Goal: Check status: Check status

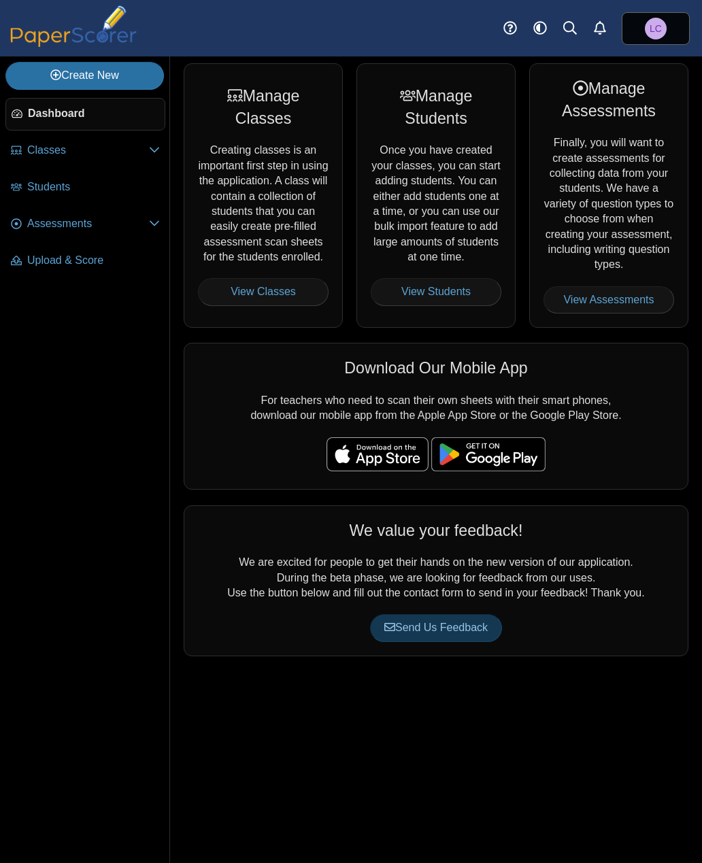
click at [76, 231] on span "Assessments" at bounding box center [88, 223] width 122 height 15
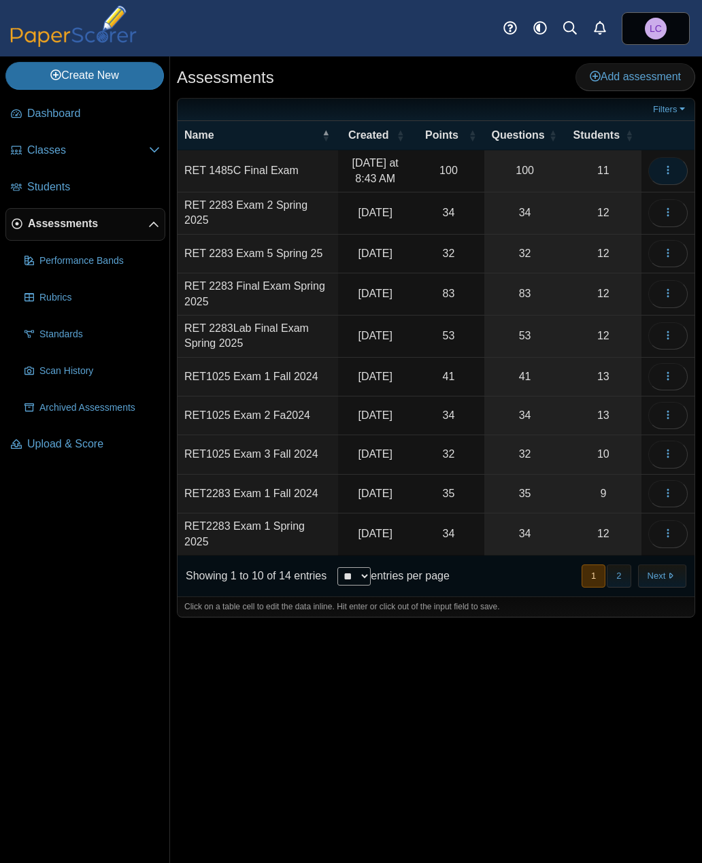
click at [666, 172] on icon "button" at bounding box center [668, 170] width 11 height 11
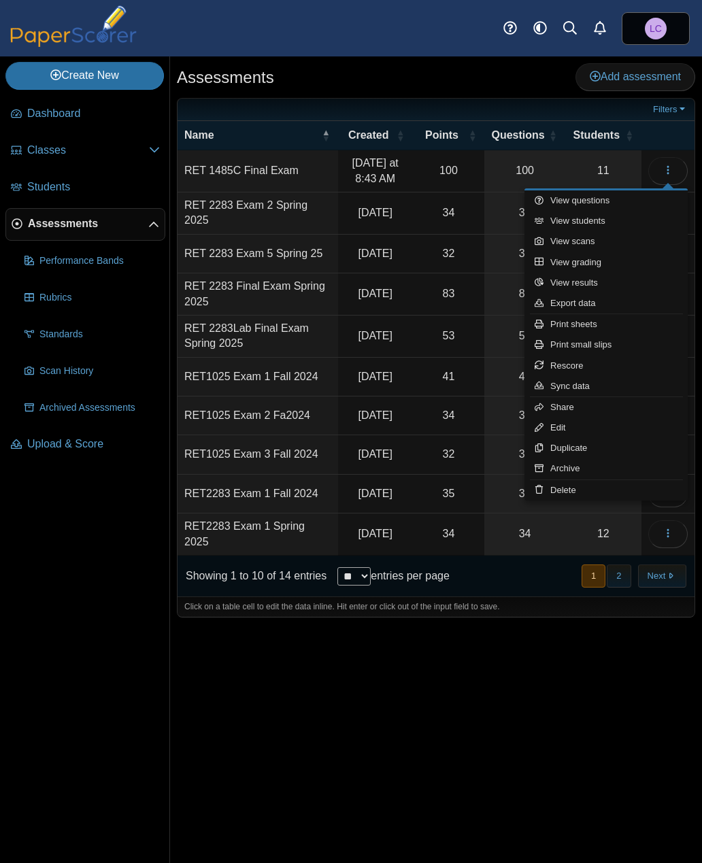
click at [589, 263] on link "View grading" at bounding box center [606, 262] width 163 height 20
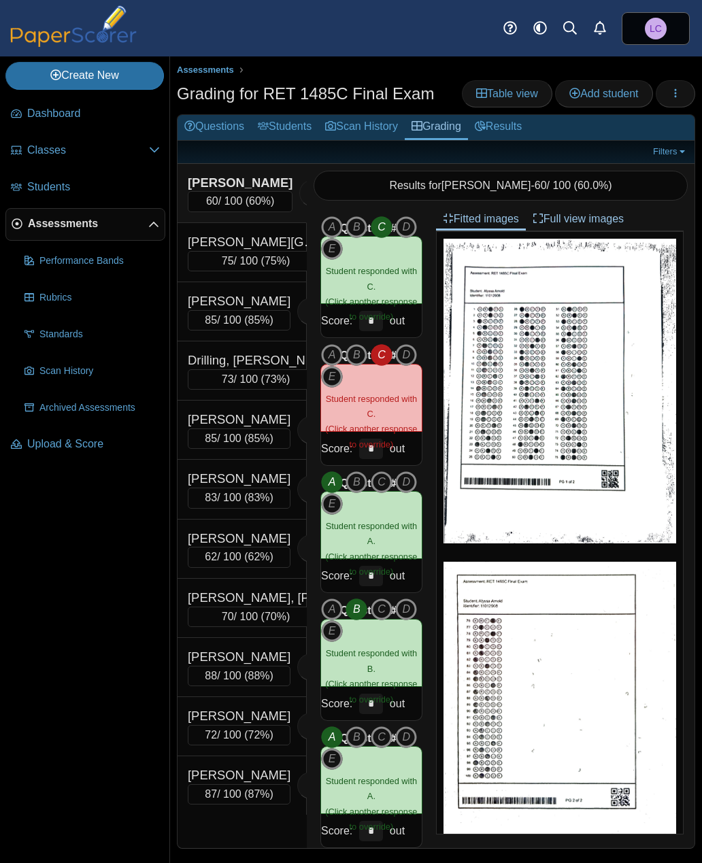
click at [240, 197] on div "60 / 100 ( 60% )" at bounding box center [240, 201] width 105 height 20
click at [255, 310] on div "85 / 100 ( 85% )" at bounding box center [239, 320] width 103 height 20
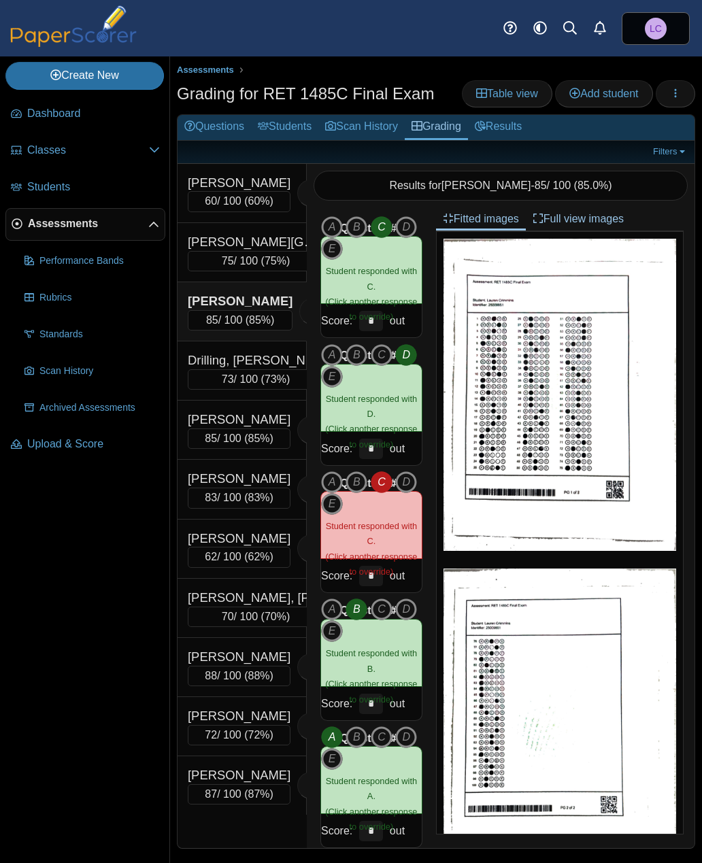
click at [386, 525] on span "Student responded with C." at bounding box center [371, 533] width 91 height 25
click at [369, 525] on span "Student responded with C." at bounding box center [371, 533] width 91 height 25
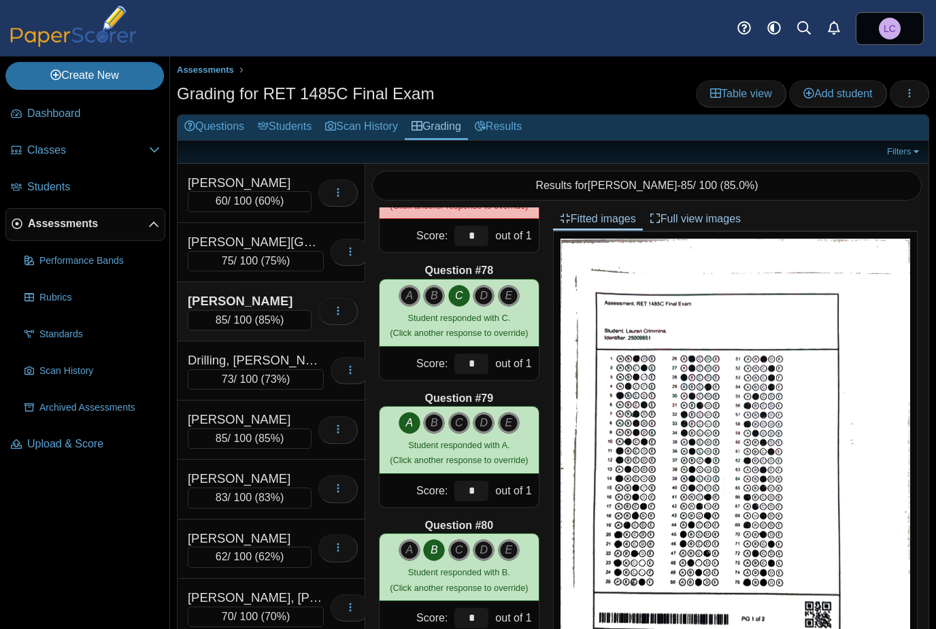
scroll to position [9775, 0]
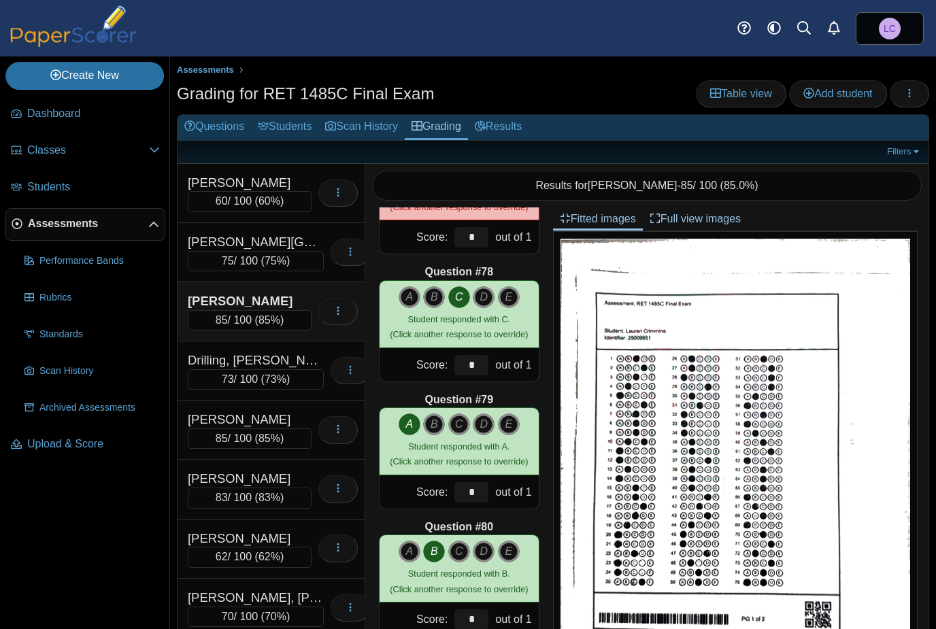
click at [246, 547] on div "62 / 100 ( 62% )" at bounding box center [250, 557] width 124 height 20
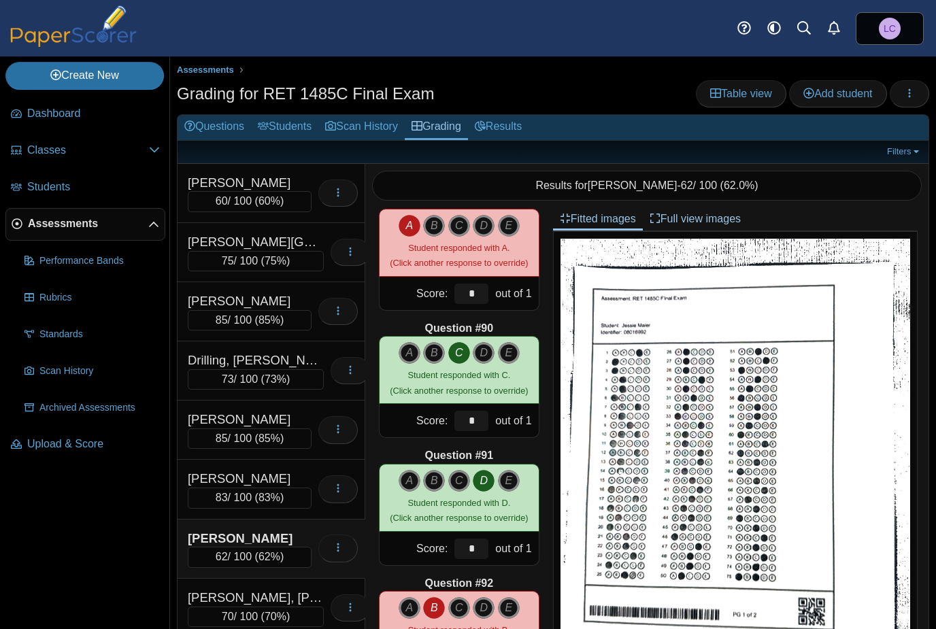
scroll to position [11248, 0]
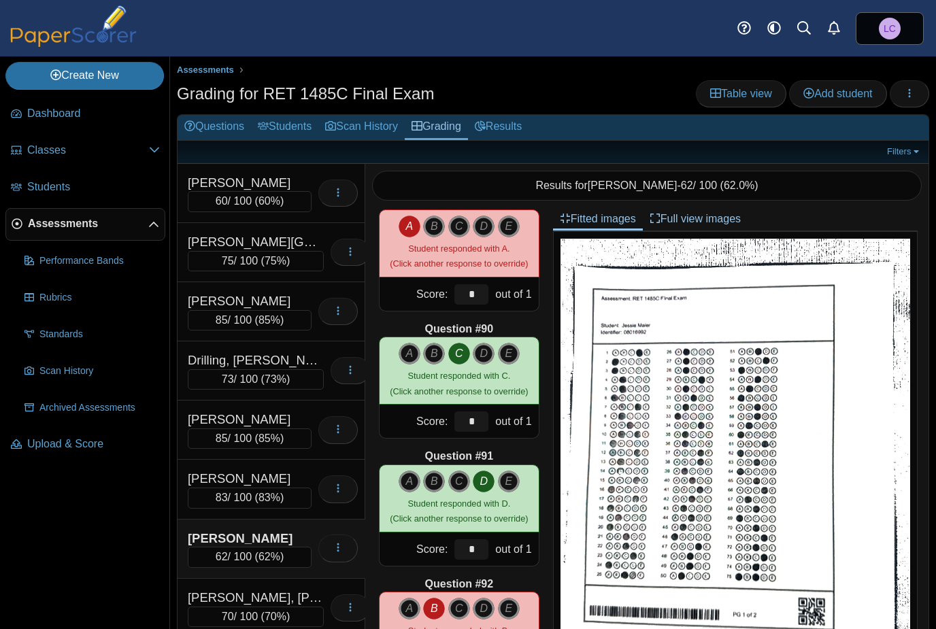
click at [266, 611] on span "70%" at bounding box center [276, 617] width 22 height 12
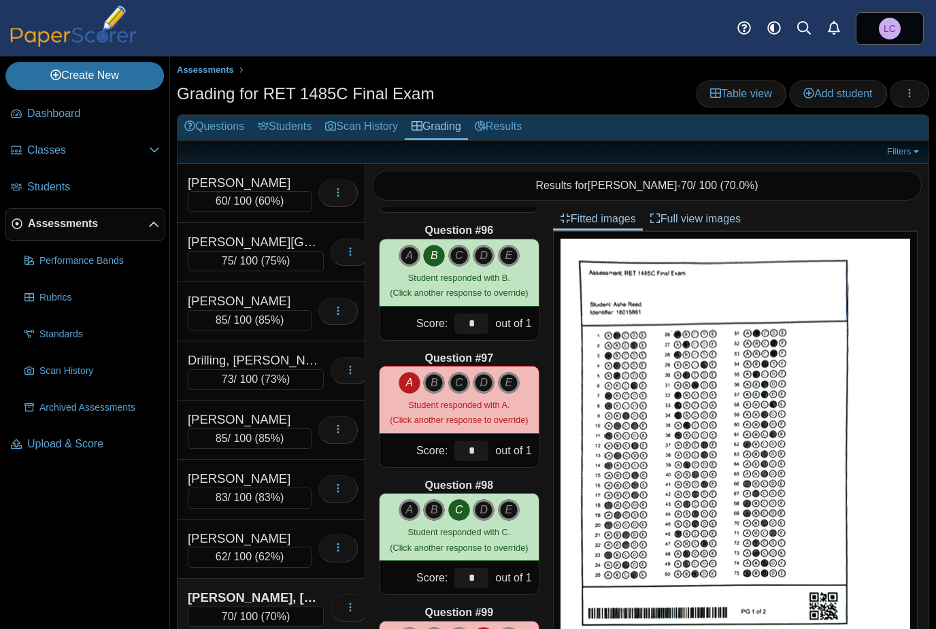
scroll to position [12111, 0]
click at [282, 337] on div "Crimmins, Lauren 85 / 100 ( 85% ) Loading…" at bounding box center [272, 311] width 188 height 59
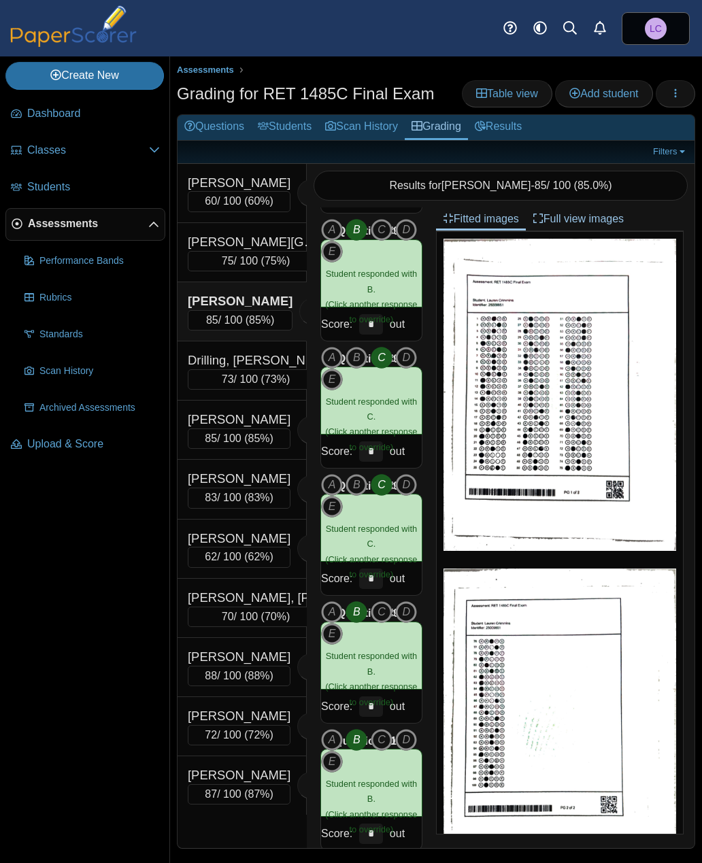
click at [244, 687] on div "88 / 100 ( 88% )" at bounding box center [239, 676] width 103 height 20
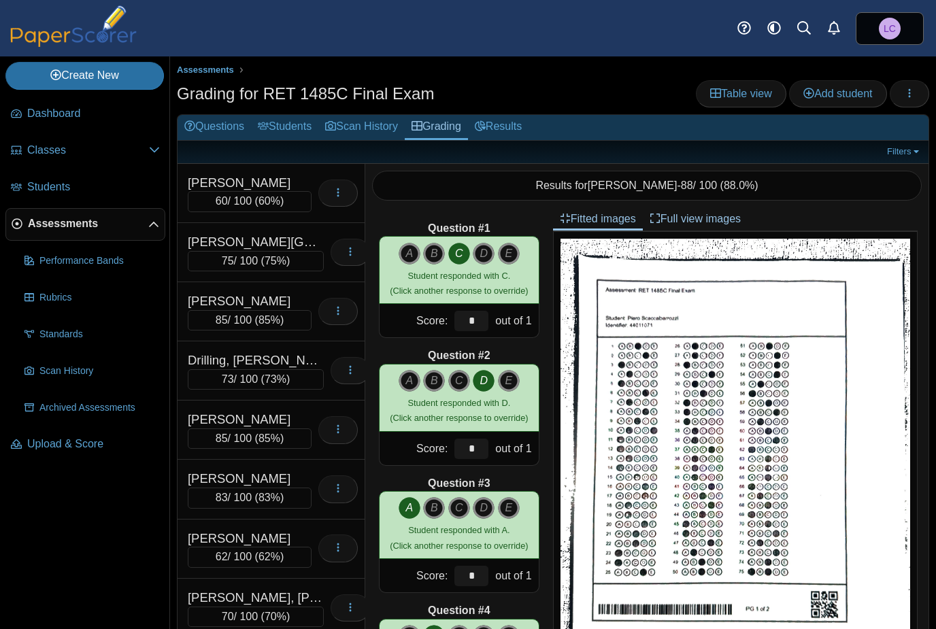
scroll to position [0, 0]
click at [266, 251] on div "75 / 100 ( 75% )" at bounding box center [256, 261] width 136 height 20
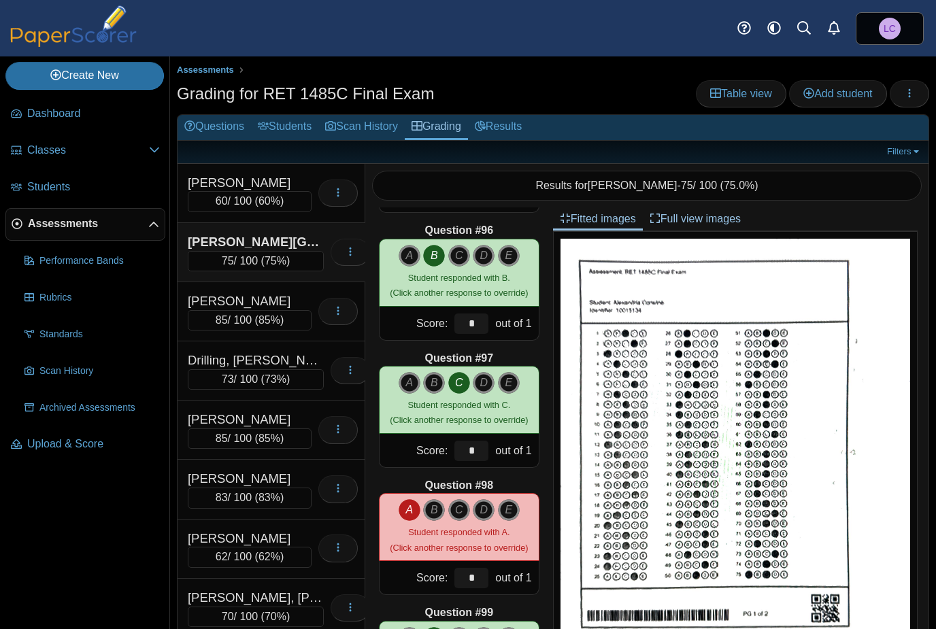
scroll to position [12111, 0]
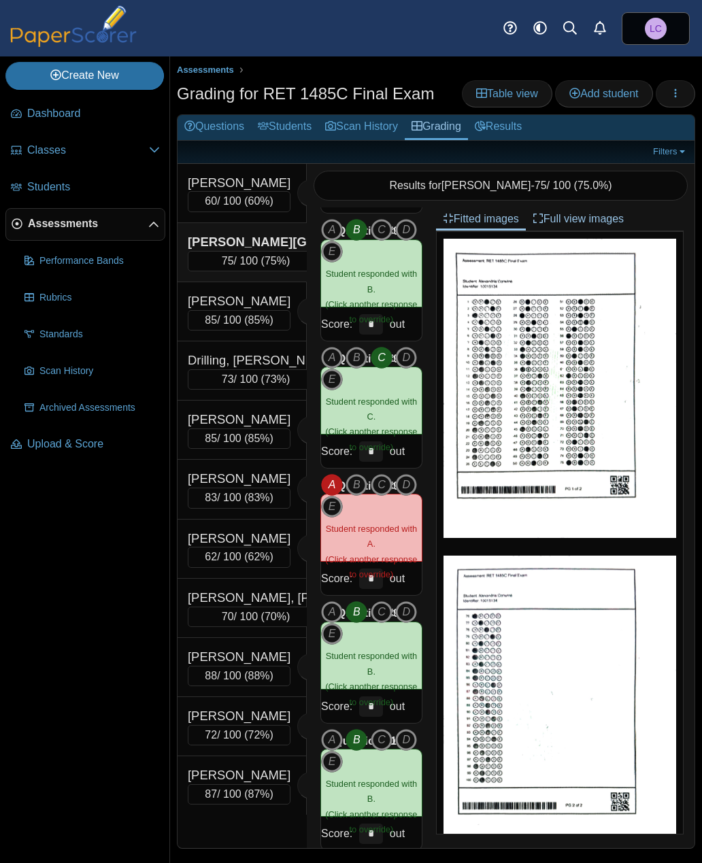
click at [241, 746] on div "72 / 100 ( 72% )" at bounding box center [239, 735] width 103 height 20
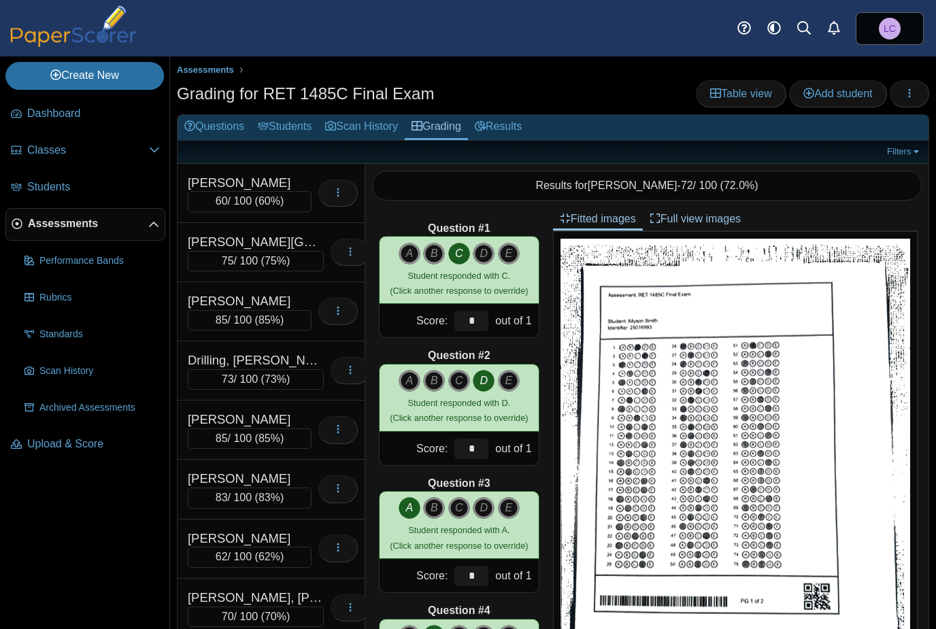
scroll to position [0, 0]
click at [251, 372] on div "73 / 100 ( 73% )" at bounding box center [256, 379] width 136 height 20
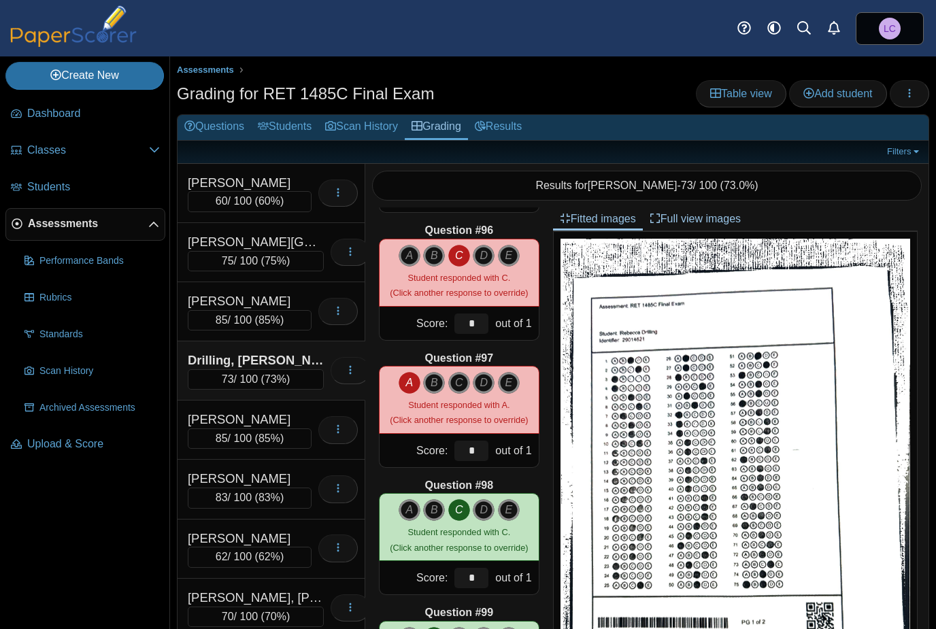
scroll to position [12111, 0]
click at [260, 419] on div "[PERSON_NAME]" at bounding box center [250, 420] width 124 height 18
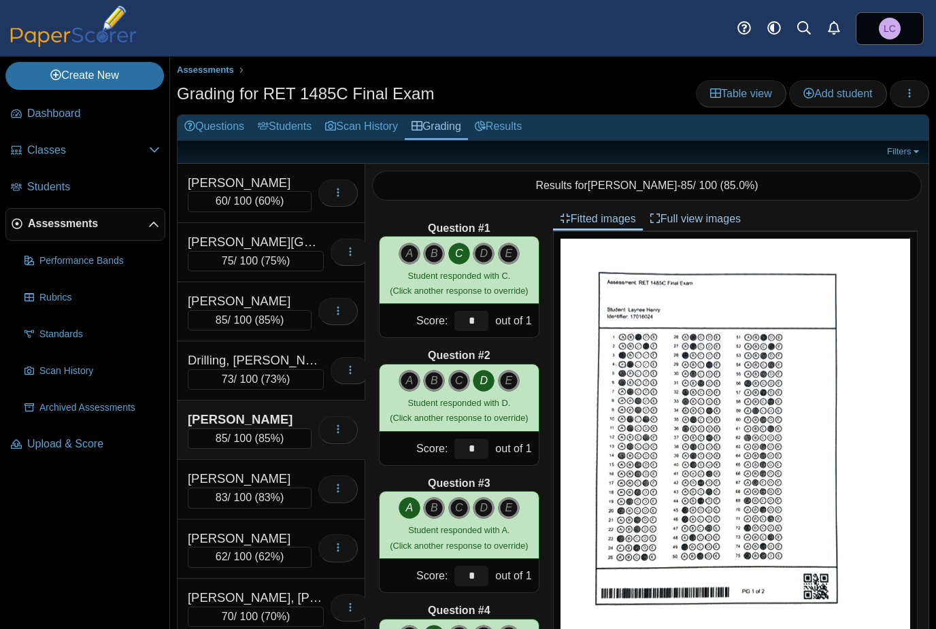
scroll to position [0, 0]
click at [266, 200] on span "60%" at bounding box center [270, 201] width 22 height 12
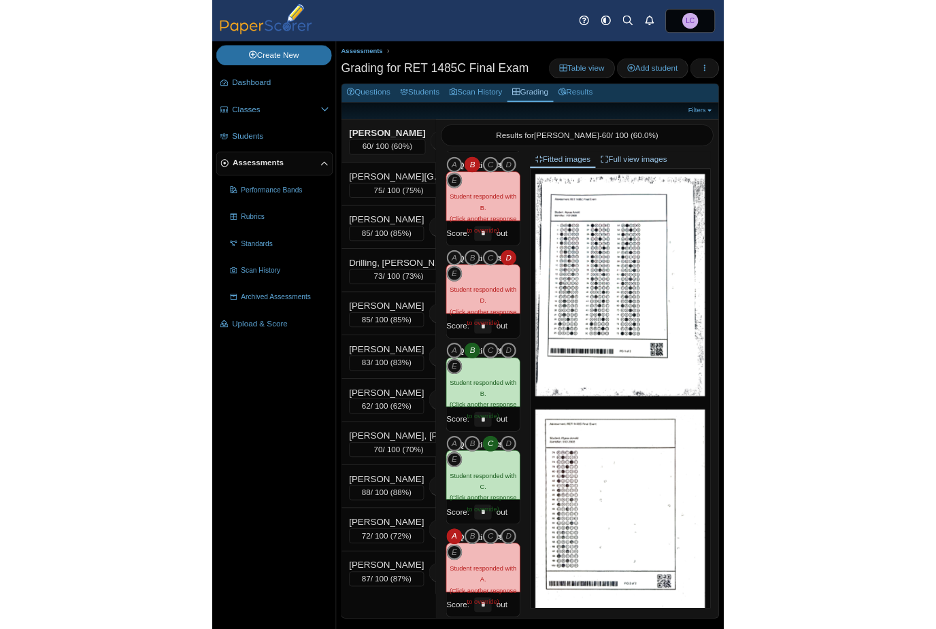
scroll to position [18, 0]
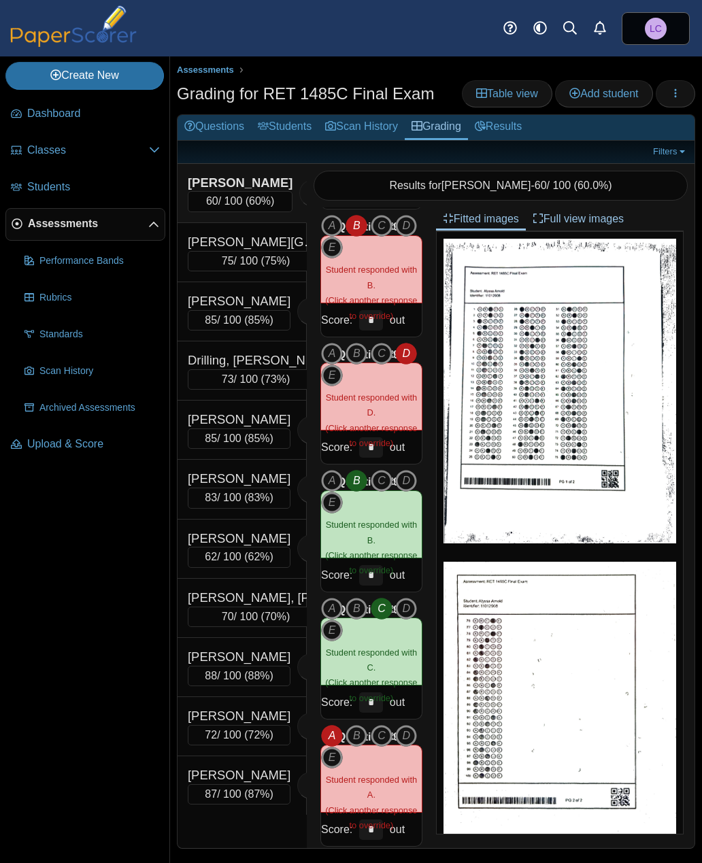
click at [249, 785] on div "[PERSON_NAME]" at bounding box center [239, 776] width 103 height 18
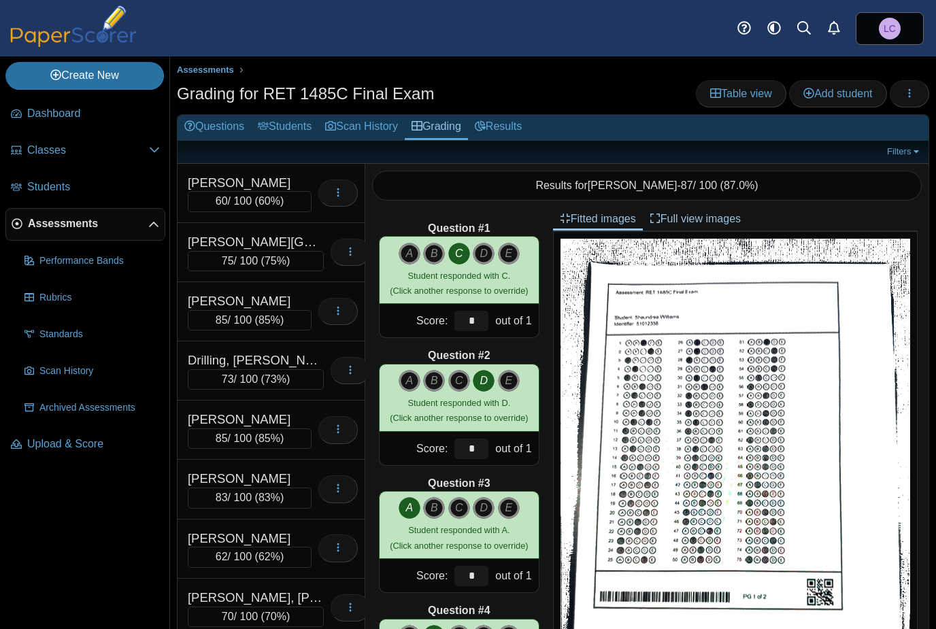
scroll to position [0, 0]
click at [255, 478] on div "[PERSON_NAME]" at bounding box center [250, 479] width 124 height 18
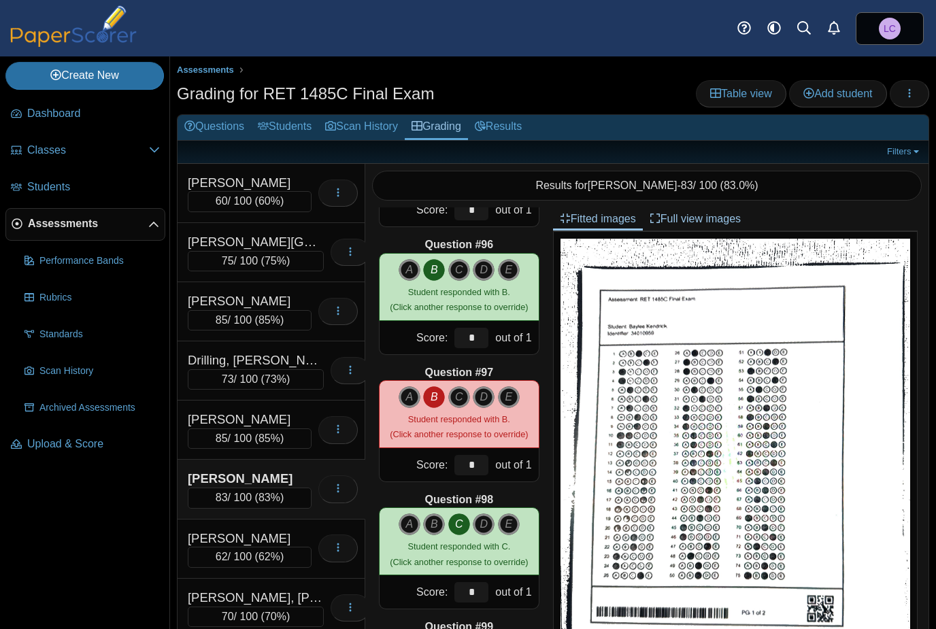
scroll to position [12096, 0]
click at [519, 126] on link "Results" at bounding box center [498, 127] width 61 height 25
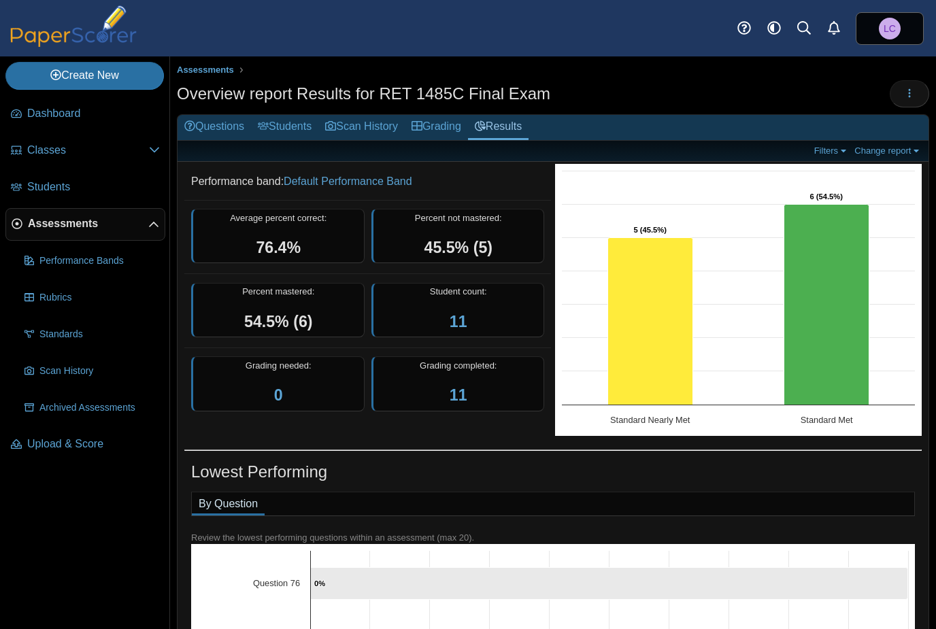
click at [449, 127] on link "Grading" at bounding box center [436, 127] width 63 height 25
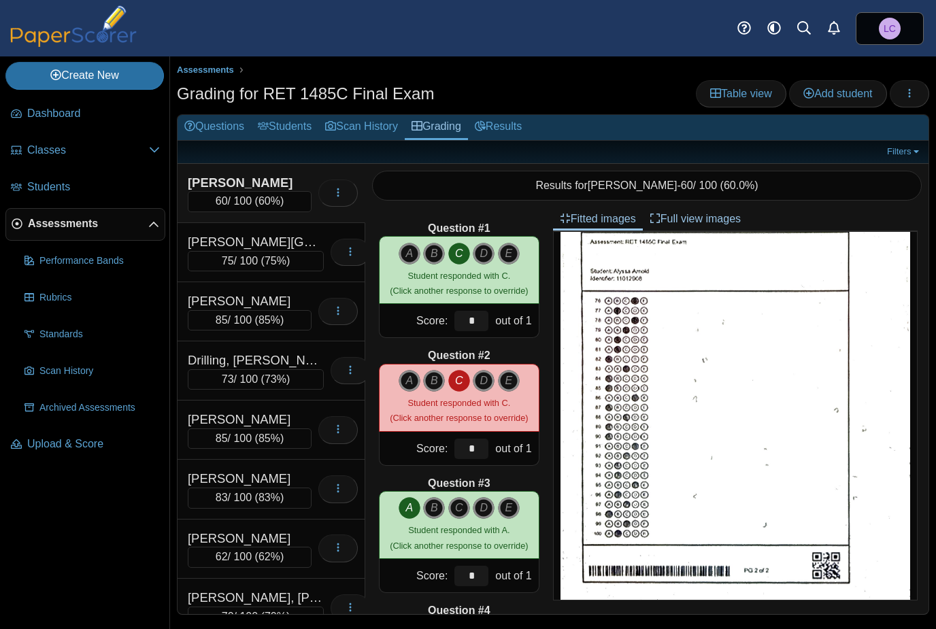
scroll to position [504, 0]
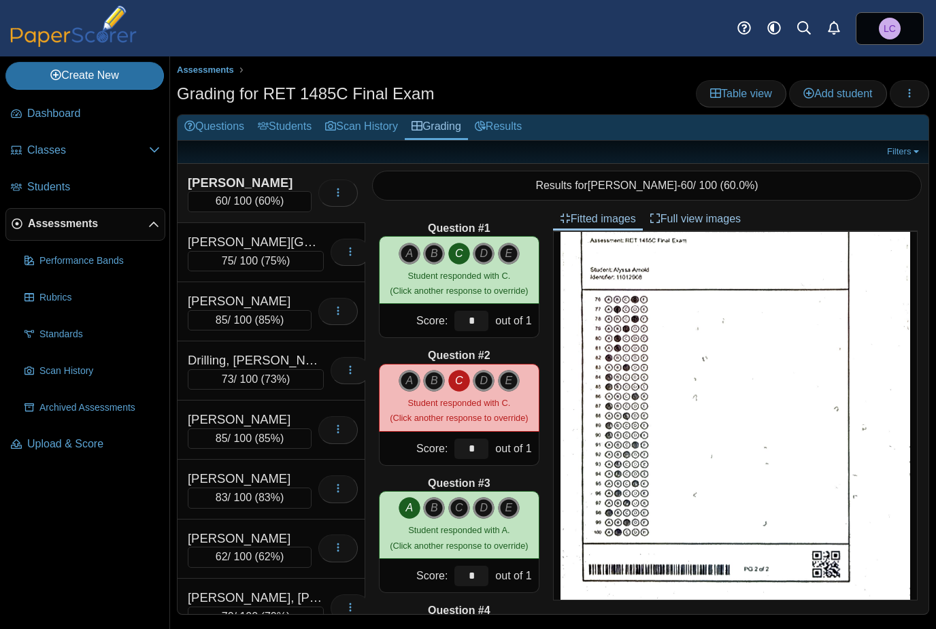
click at [262, 244] on div "[PERSON_NAME][GEOGRAPHIC_DATA]" at bounding box center [256, 242] width 136 height 18
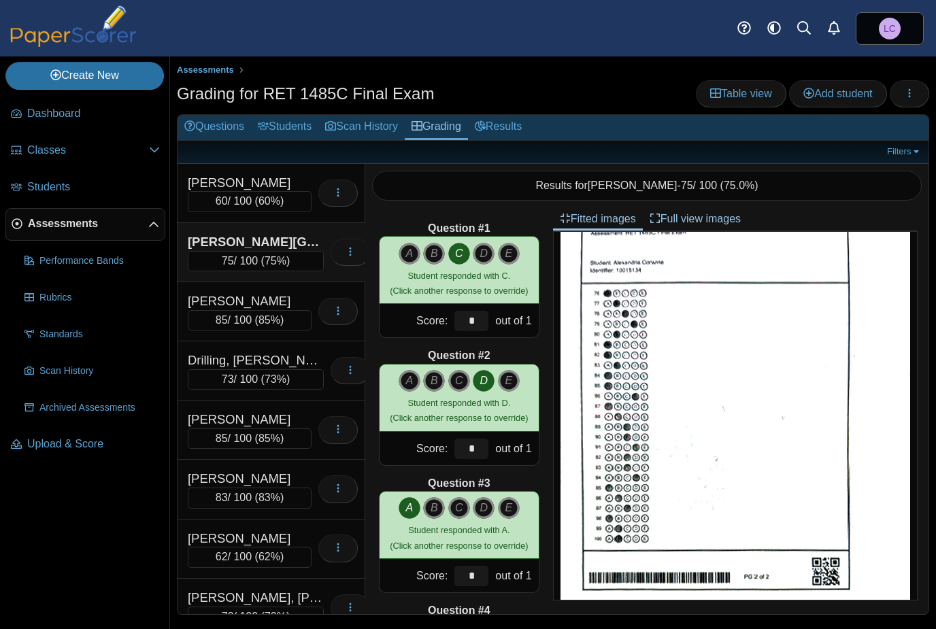
click at [244, 310] on div "85 / 100 ( 85% )" at bounding box center [250, 320] width 124 height 20
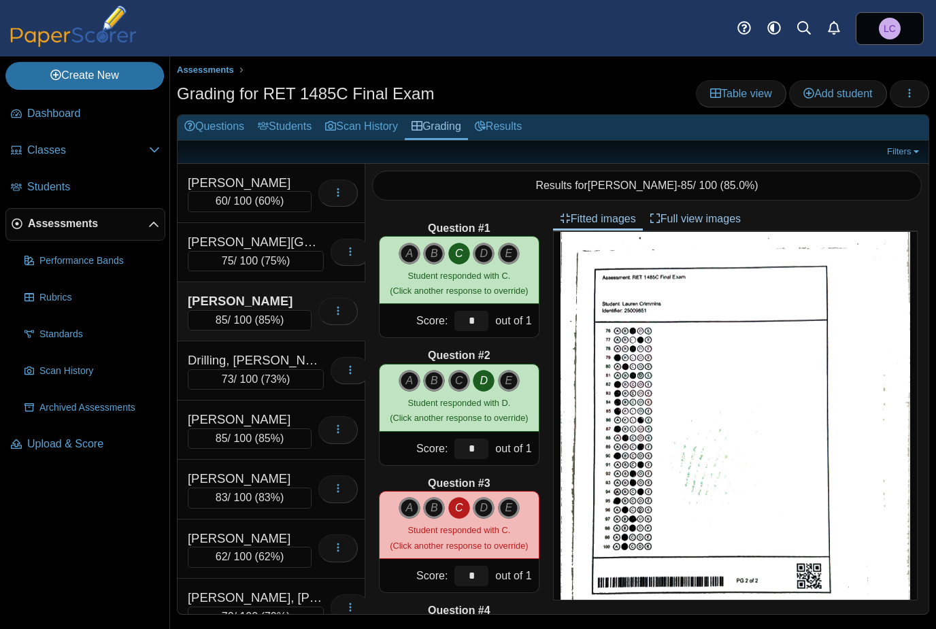
scroll to position [0, 0]
click at [256, 555] on div "62 / 100 ( 62% )" at bounding box center [250, 557] width 124 height 20
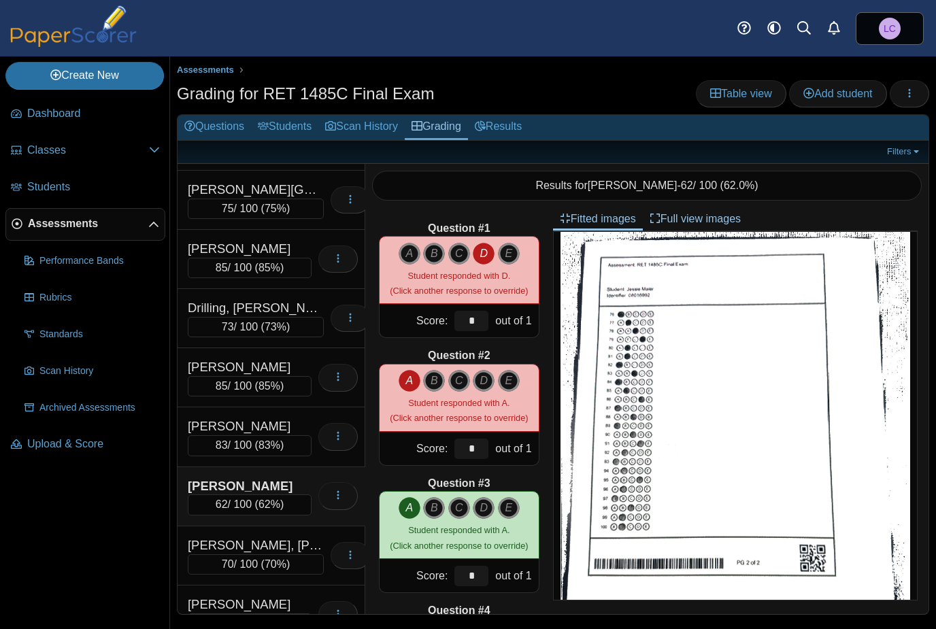
scroll to position [54, 0]
click at [252, 553] on div "70 / 100 ( 70% )" at bounding box center [256, 563] width 136 height 20
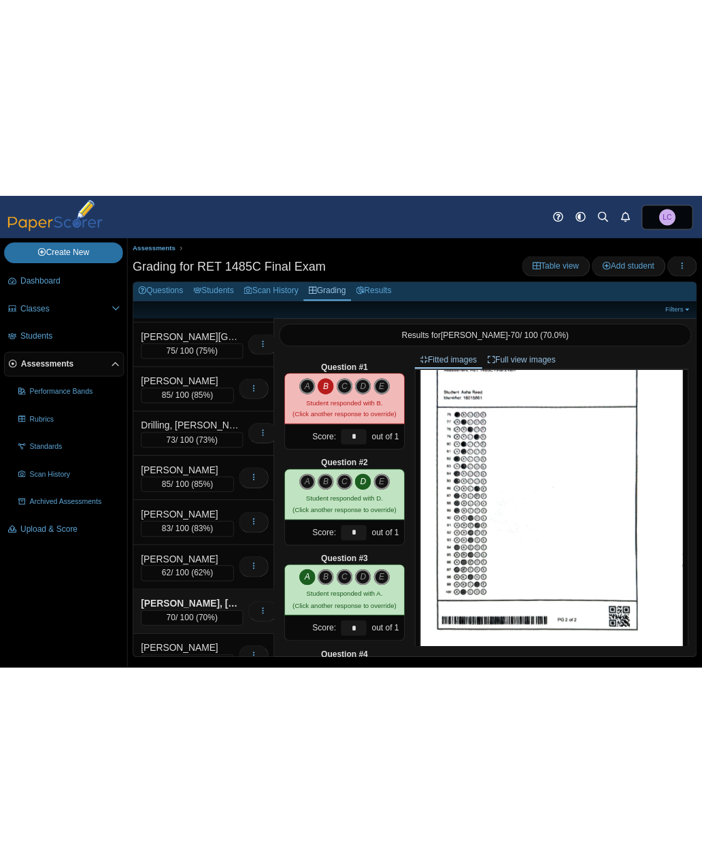
scroll to position [54, 0]
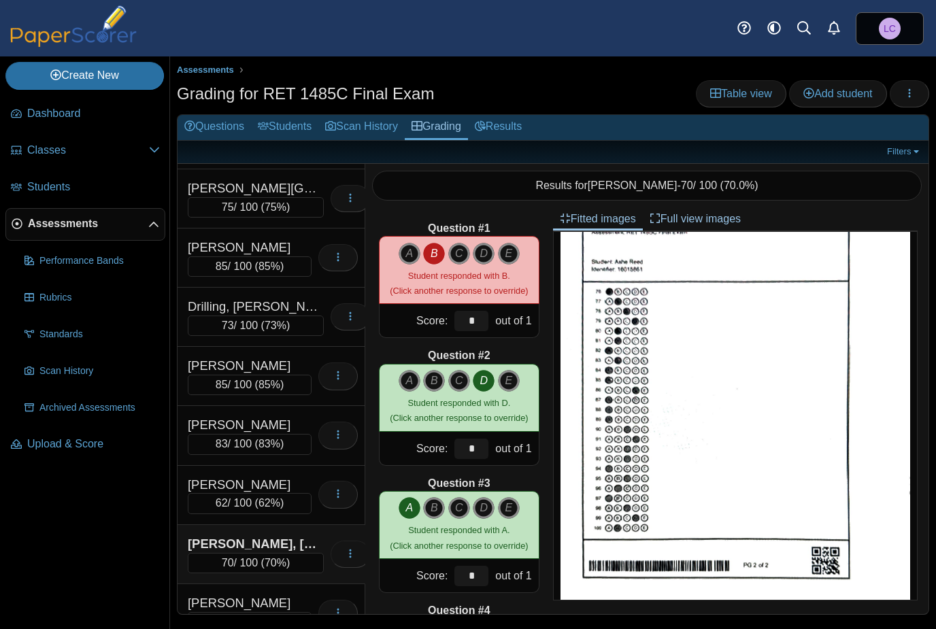
click at [299, 595] on div "[PERSON_NAME]" at bounding box center [250, 604] width 124 height 18
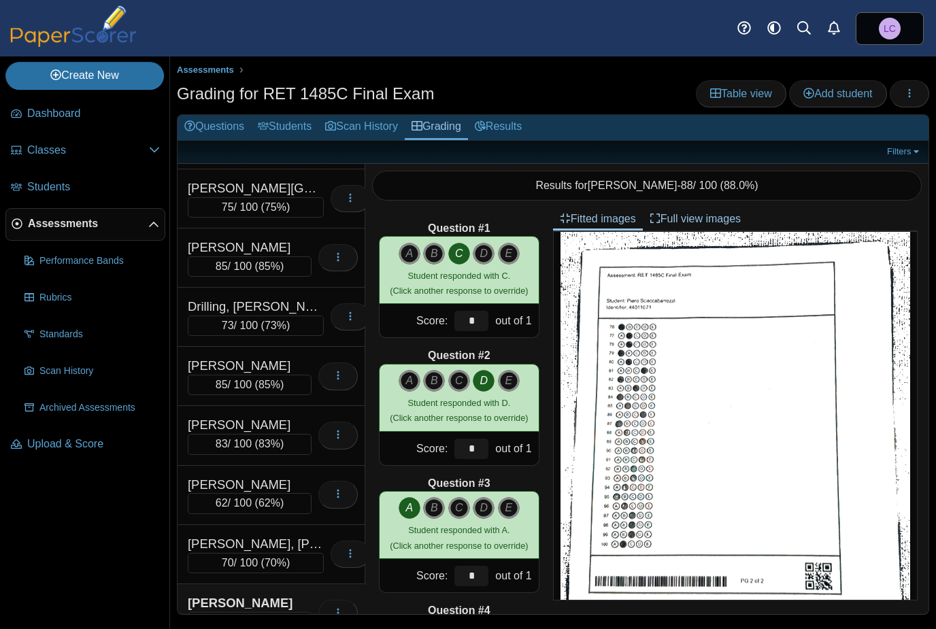
click at [250, 190] on div "[PERSON_NAME][GEOGRAPHIC_DATA]" at bounding box center [256, 189] width 136 height 18
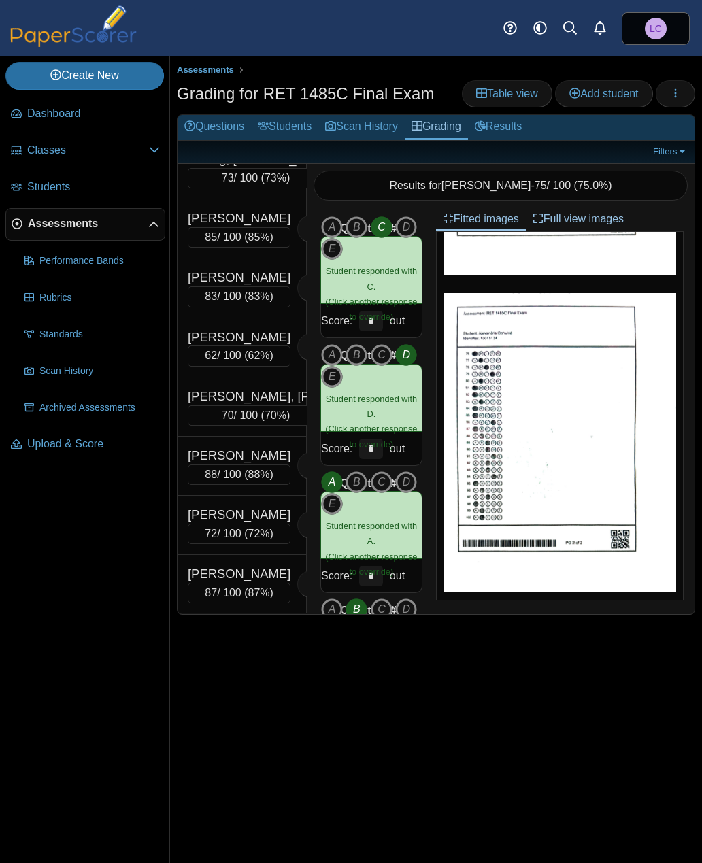
scroll to position [265, 0]
click at [237, 524] on div "72 / 100 ( 72% )" at bounding box center [239, 534] width 103 height 20
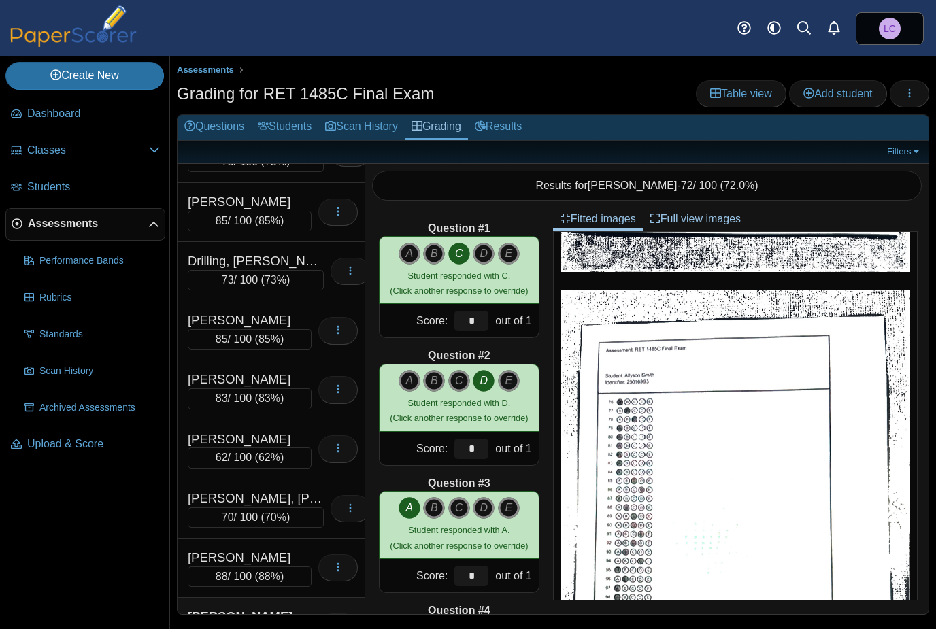
scroll to position [105, 0]
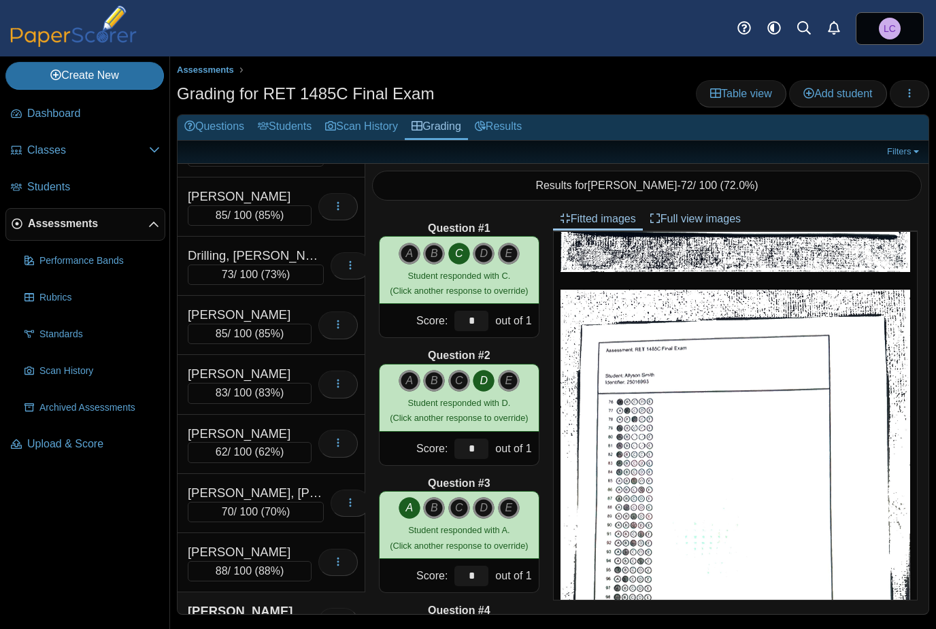
click at [246, 265] on div "73 / 100 ( 73% )" at bounding box center [256, 275] width 136 height 20
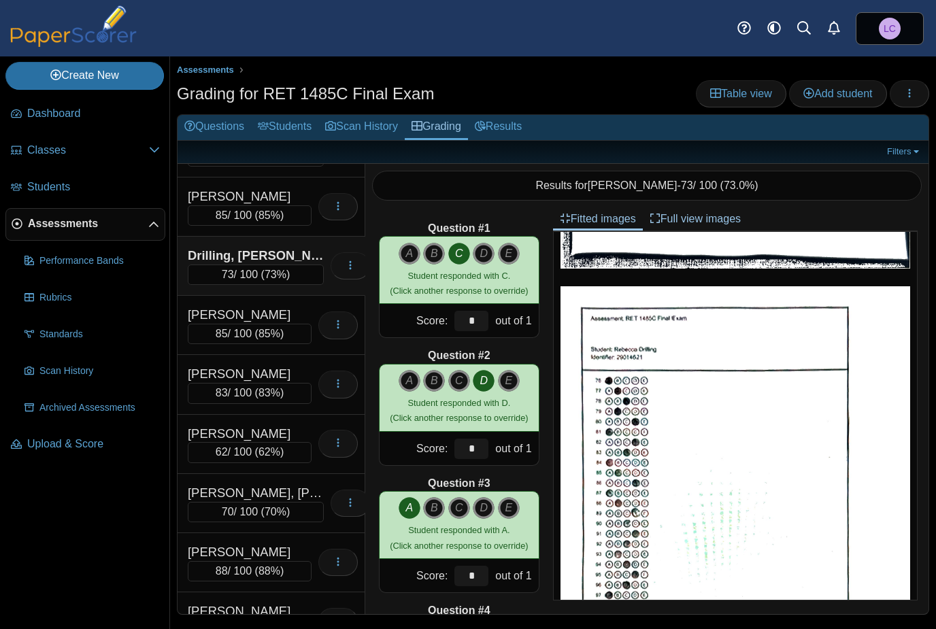
click at [258, 311] on div "[PERSON_NAME]" at bounding box center [250, 315] width 124 height 18
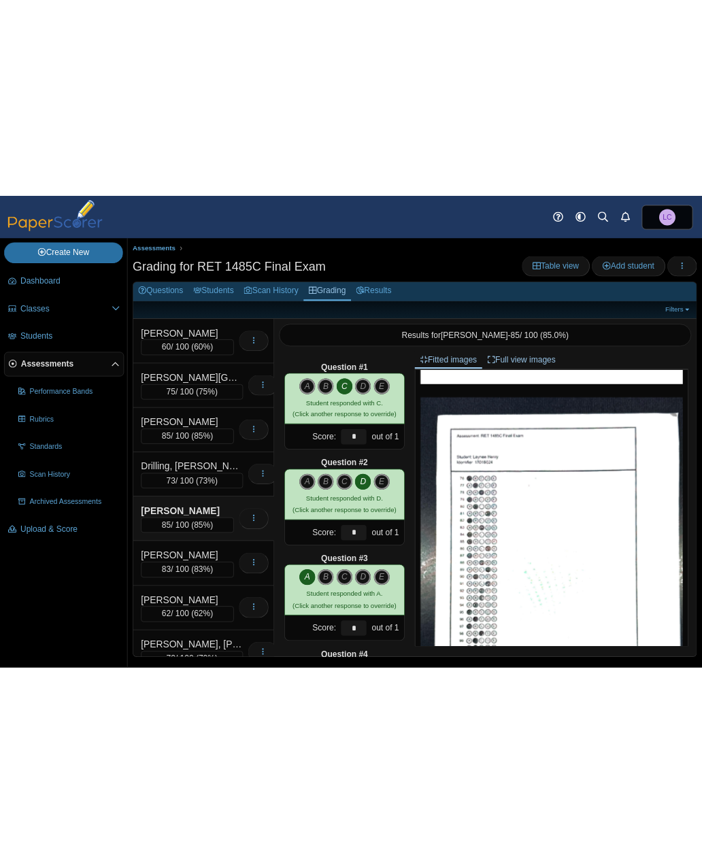
scroll to position [0, 0]
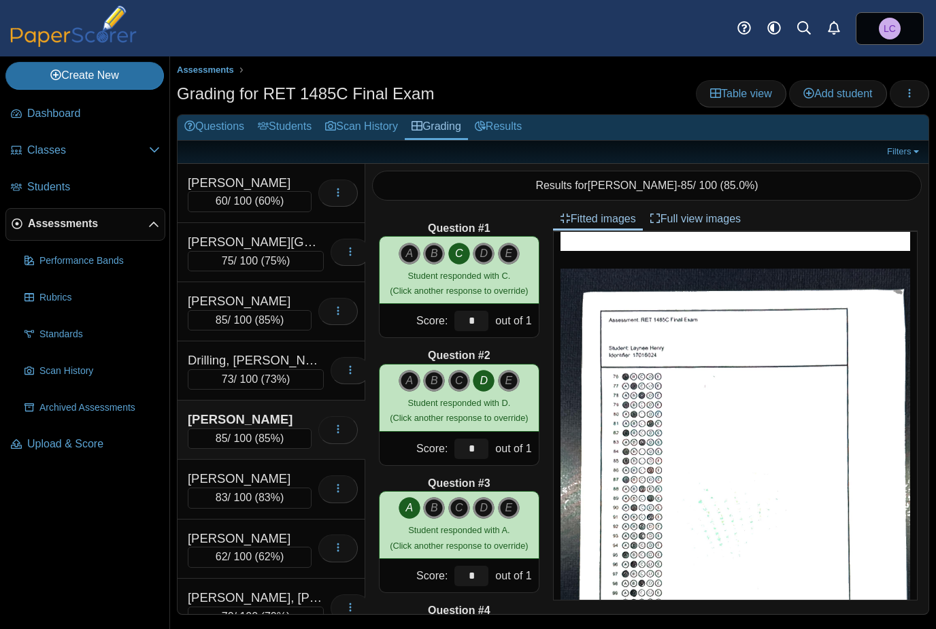
click at [261, 188] on div "[PERSON_NAME]" at bounding box center [250, 183] width 124 height 18
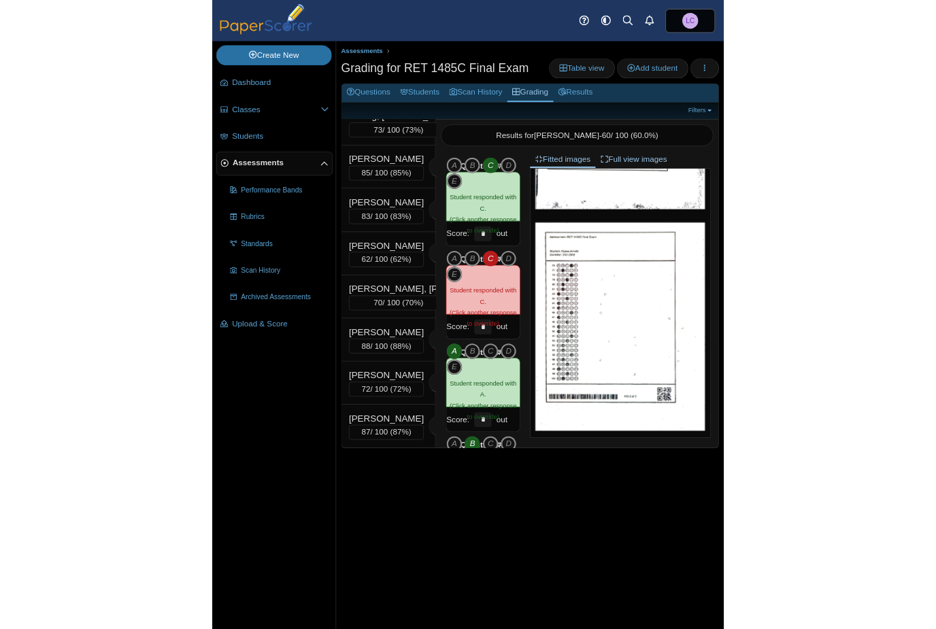
scroll to position [252, 0]
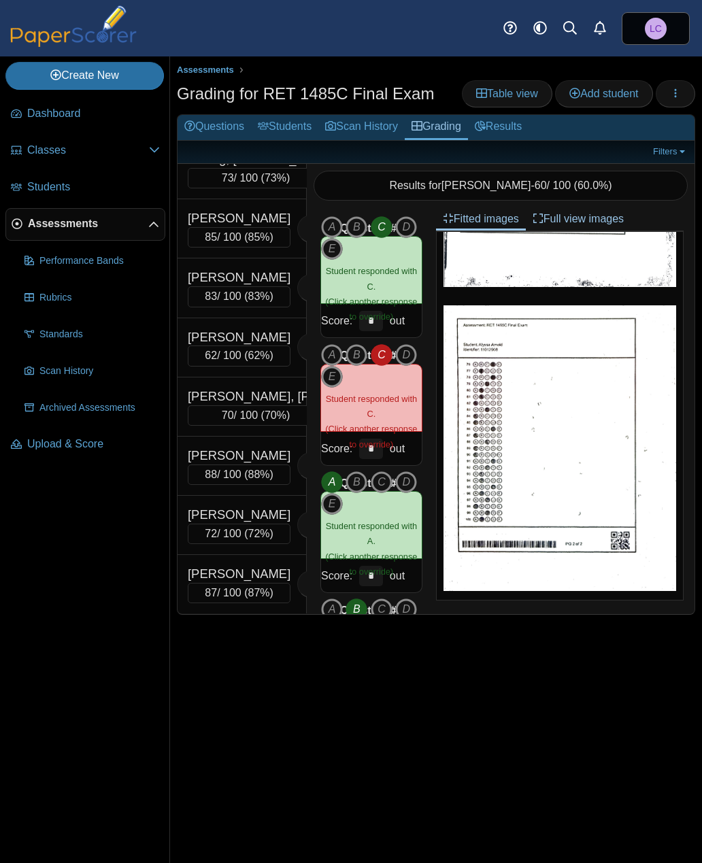
click at [254, 578] on div "[PERSON_NAME]" at bounding box center [239, 574] width 103 height 18
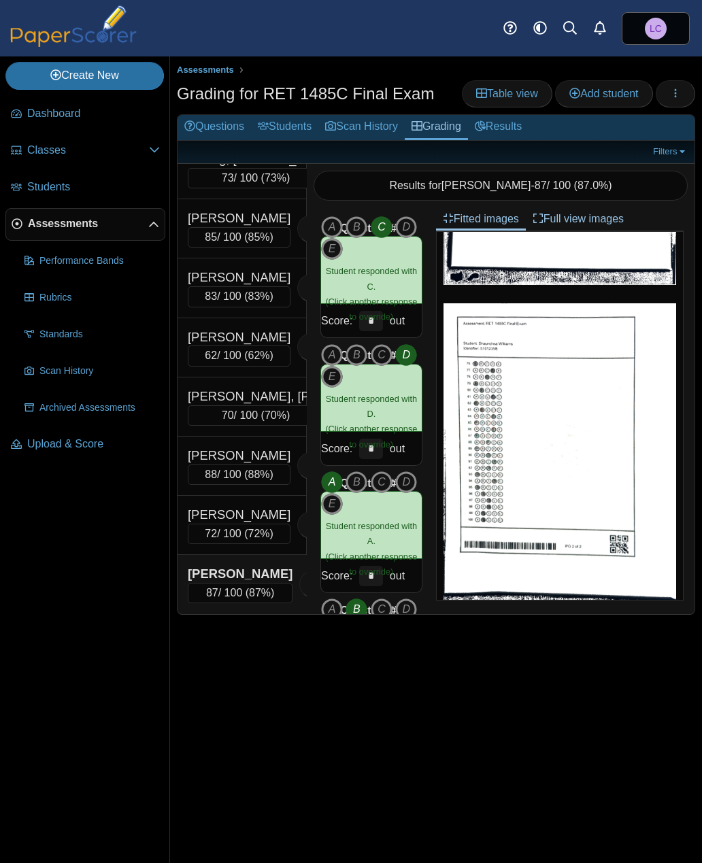
scroll to position [193, 0]
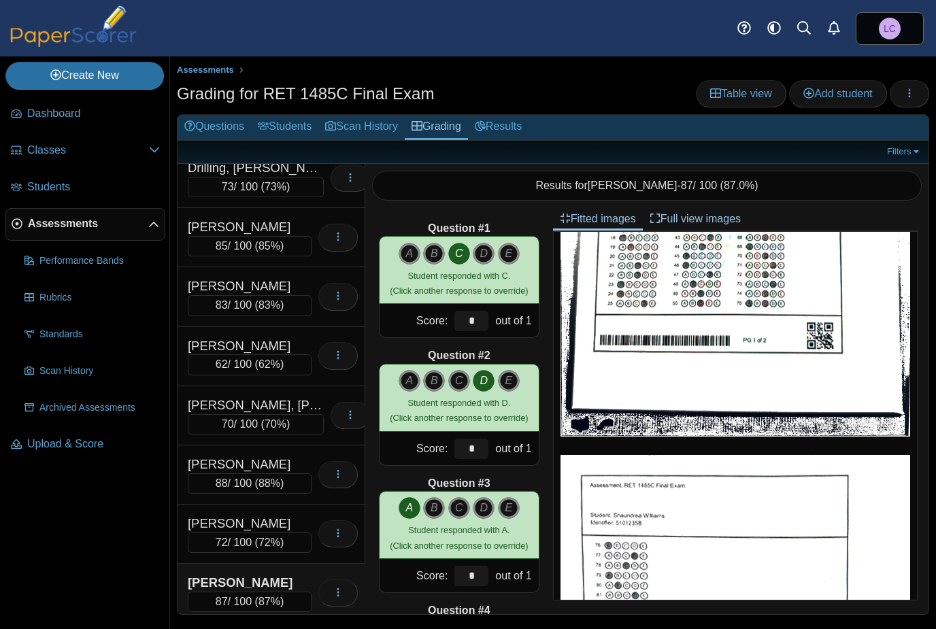
click at [244, 287] on div "[PERSON_NAME]" at bounding box center [250, 287] width 124 height 18
